Goal: Task Accomplishment & Management: Manage account settings

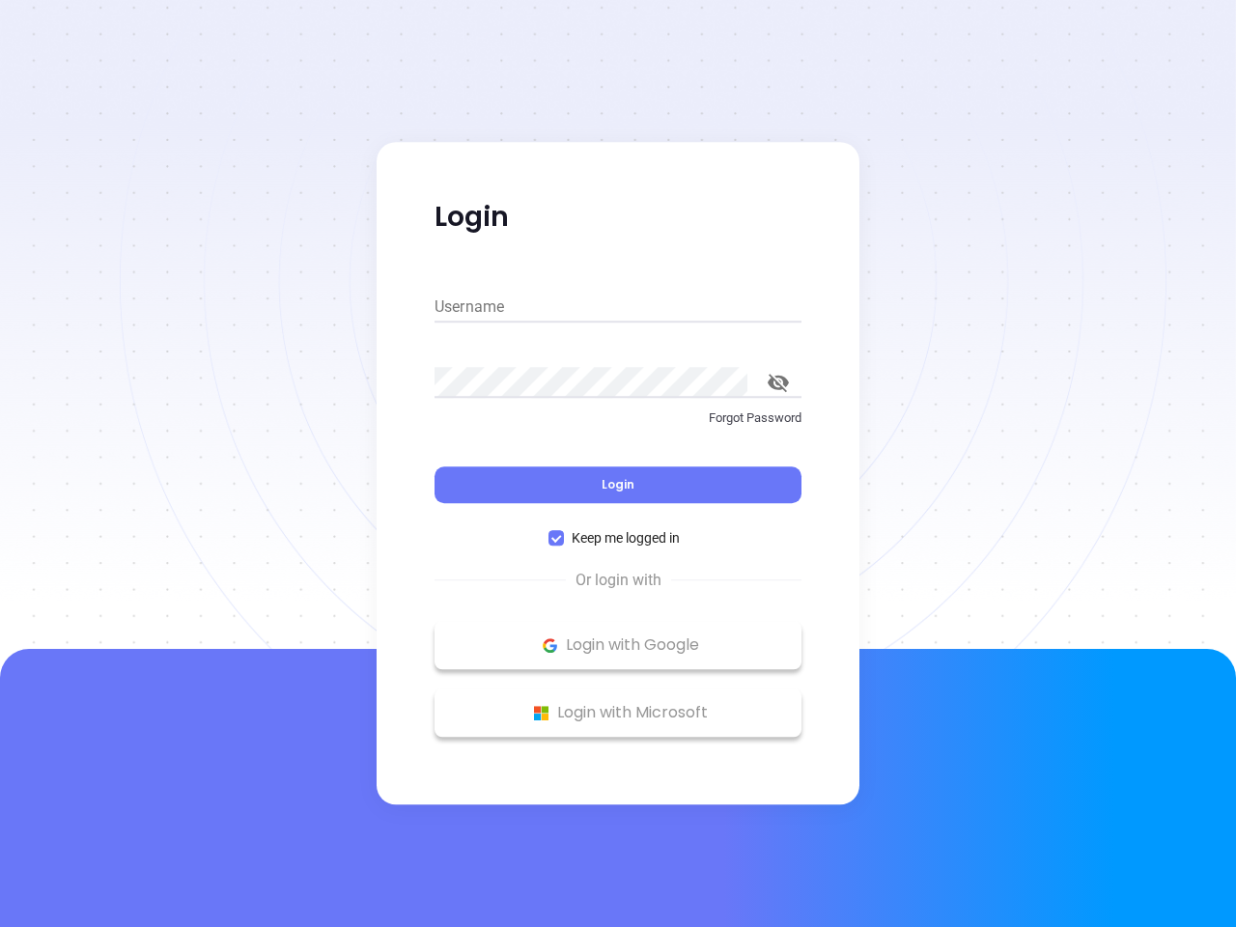
click at [618, 463] on div "Login" at bounding box center [617, 473] width 367 height 60
click at [618, 307] on input "Username" at bounding box center [617, 307] width 367 height 31
click at [778, 382] on icon "toggle password visibility" at bounding box center [777, 383] width 21 height 18
click at [618, 485] on span "Login" at bounding box center [617, 484] width 33 height 16
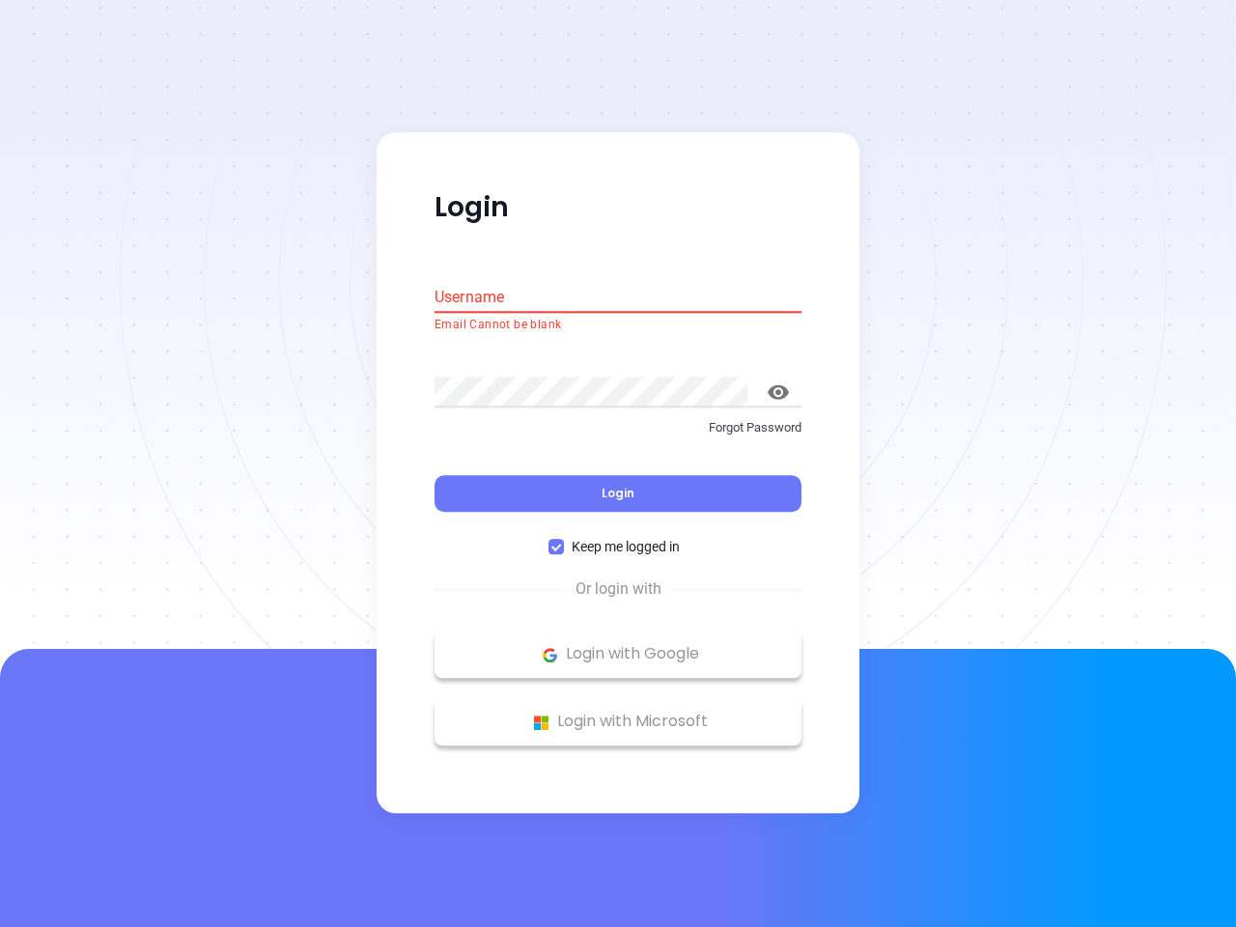
click at [618, 538] on span "Keep me logged in" at bounding box center [626, 547] width 124 height 21
click at [564, 540] on input "Keep me logged in" at bounding box center [555, 547] width 15 height 15
checkbox input "false"
click at [618, 645] on p "Login with Google" at bounding box center [618, 654] width 348 height 29
click at [618, 712] on p "Login with Microsoft" at bounding box center [618, 722] width 348 height 29
